Goal: Information Seeking & Learning: Learn about a topic

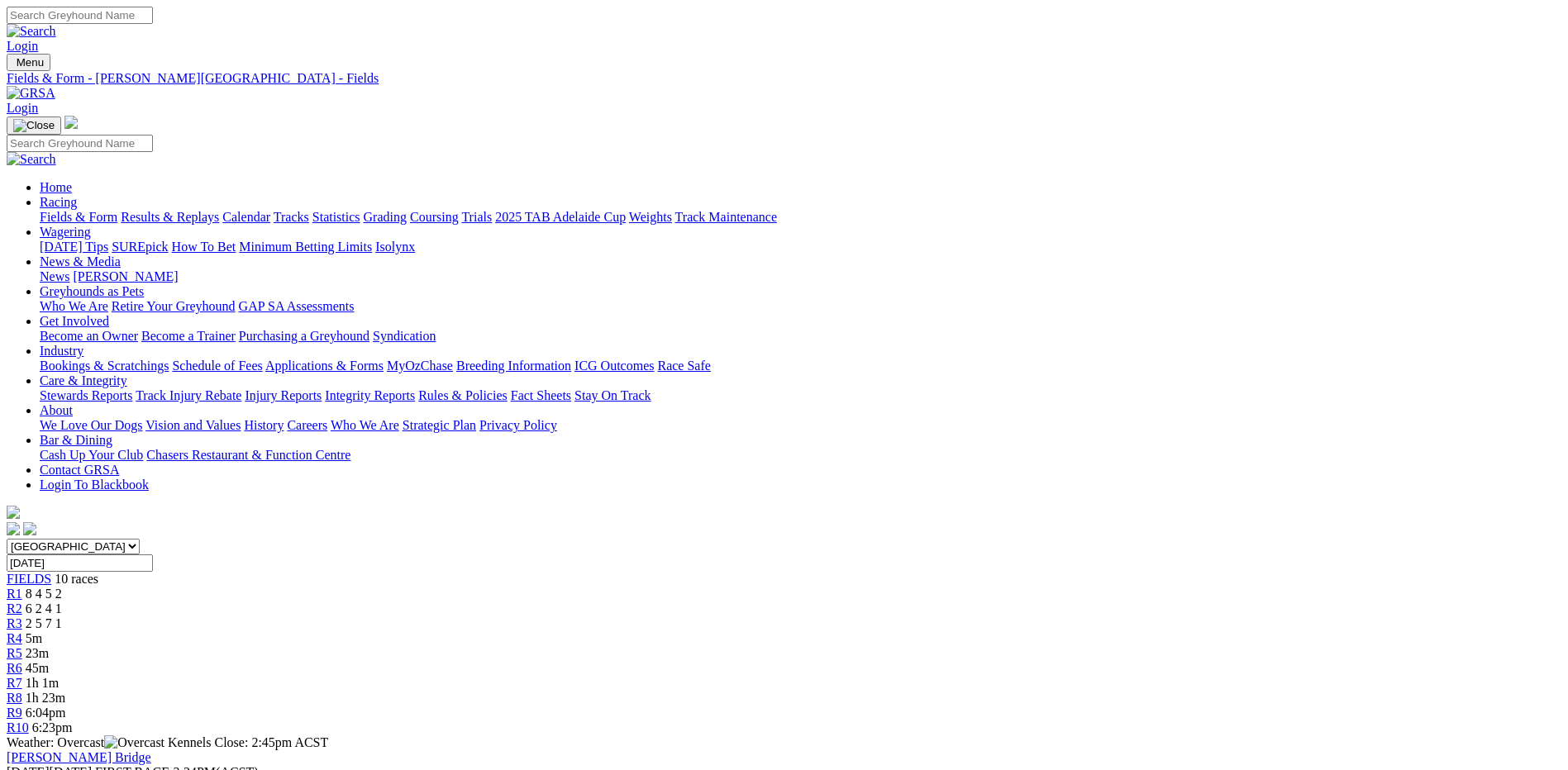
click at [533, 602] on div "R2 6 2 4 1" at bounding box center [784, 609] width 1555 height 15
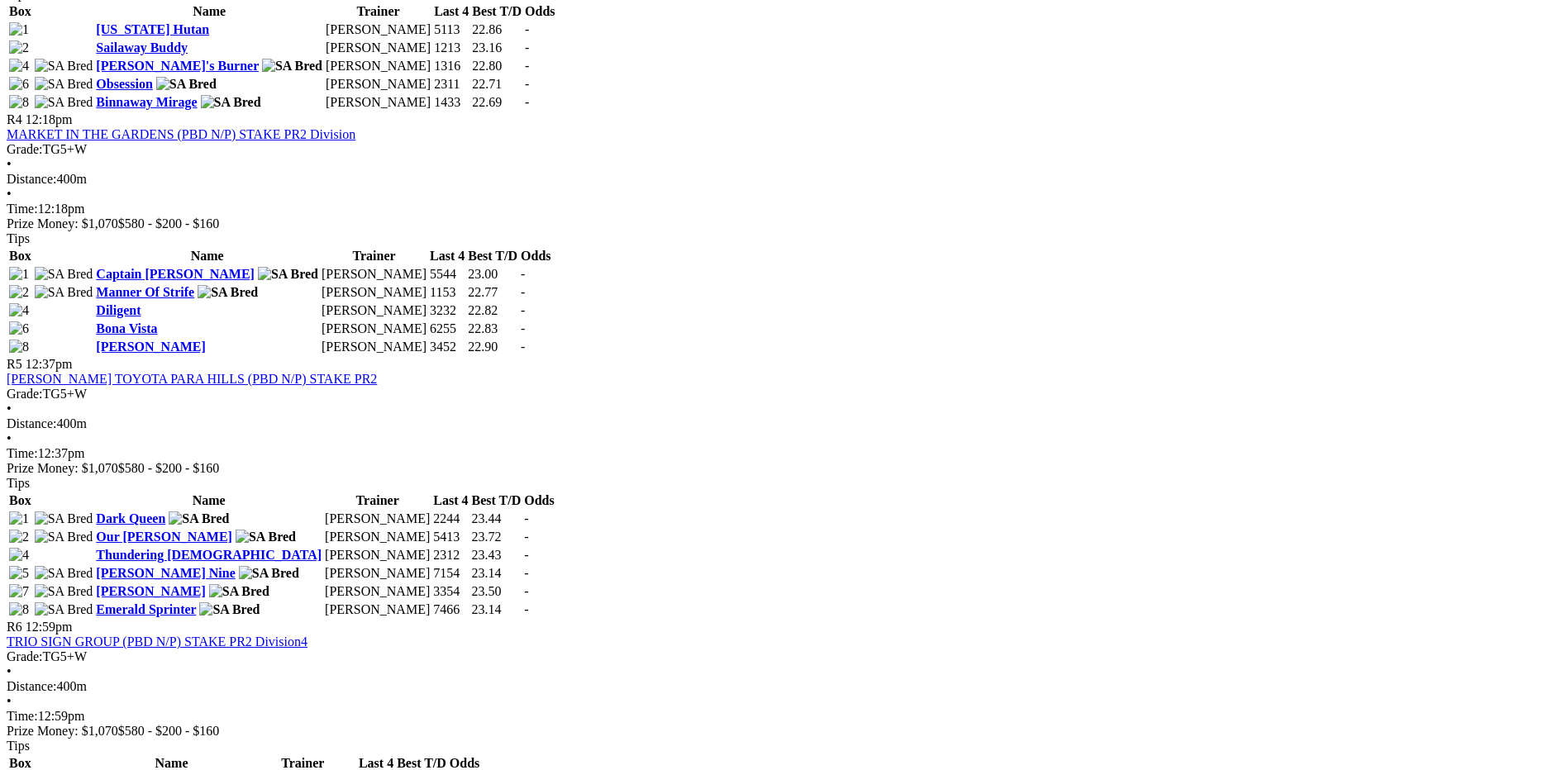
scroll to position [1488, 0]
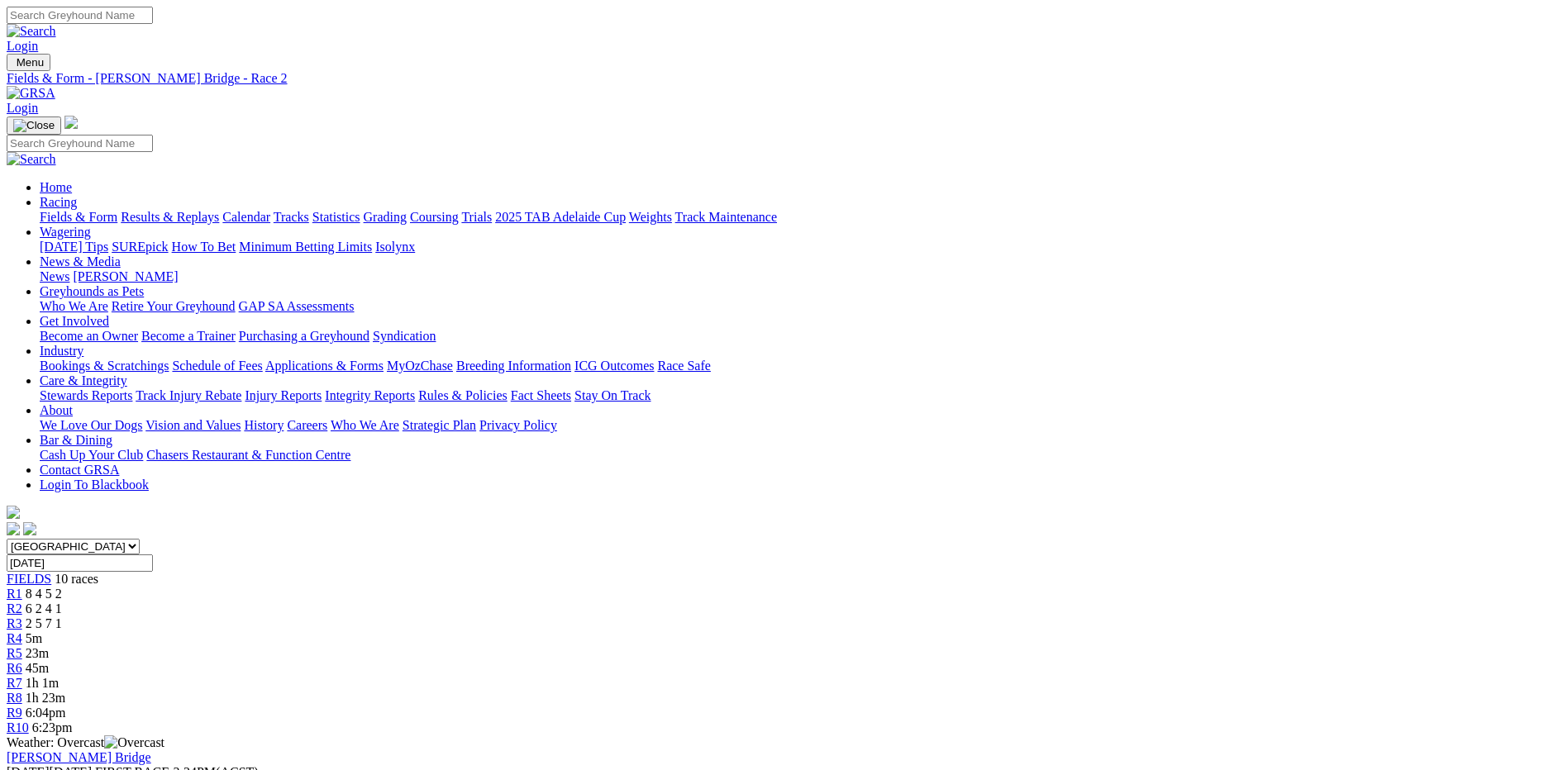
click at [618, 617] on div "R3 2 5 7 1" at bounding box center [784, 624] width 1555 height 15
